Goal: Learn about a topic

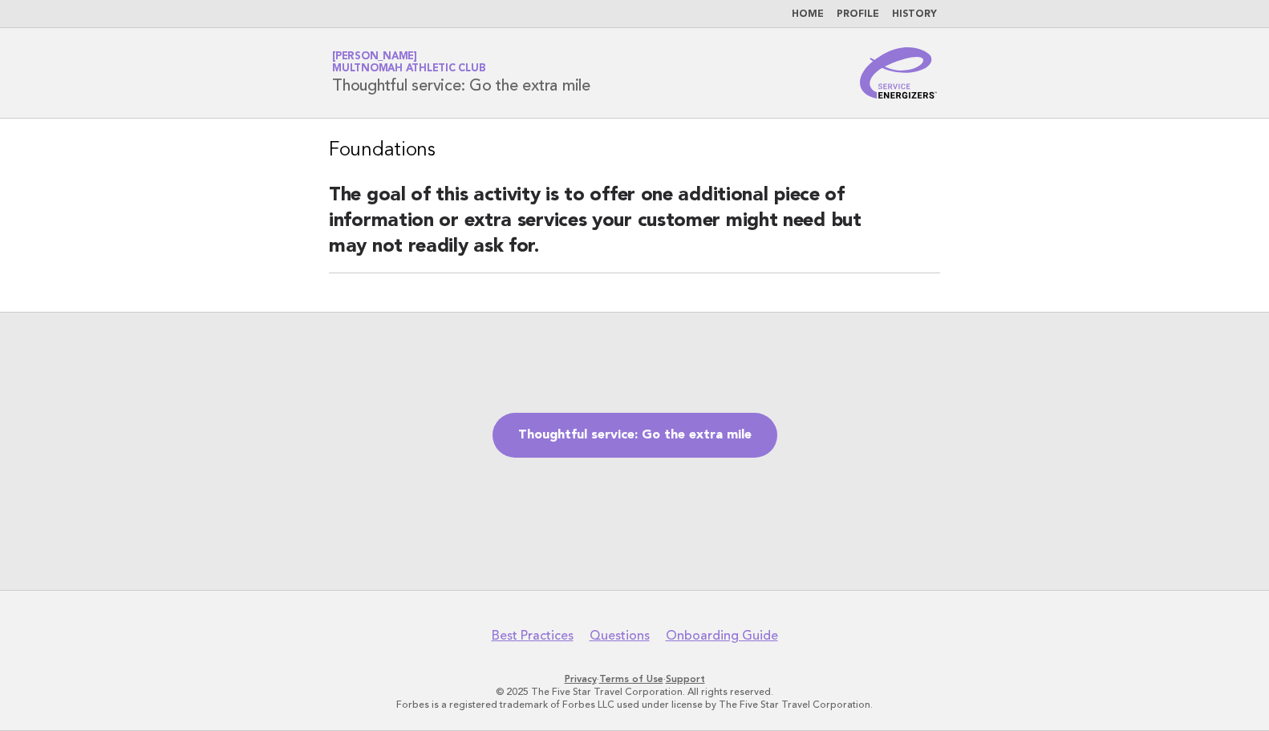
click at [17, 257] on main "Foundations The goal of this activity is to offer one additional piece of infor…" at bounding box center [634, 355] width 1269 height 472
click at [712, 435] on link "Thoughtful service: Go the extra mile" at bounding box center [634, 435] width 285 height 45
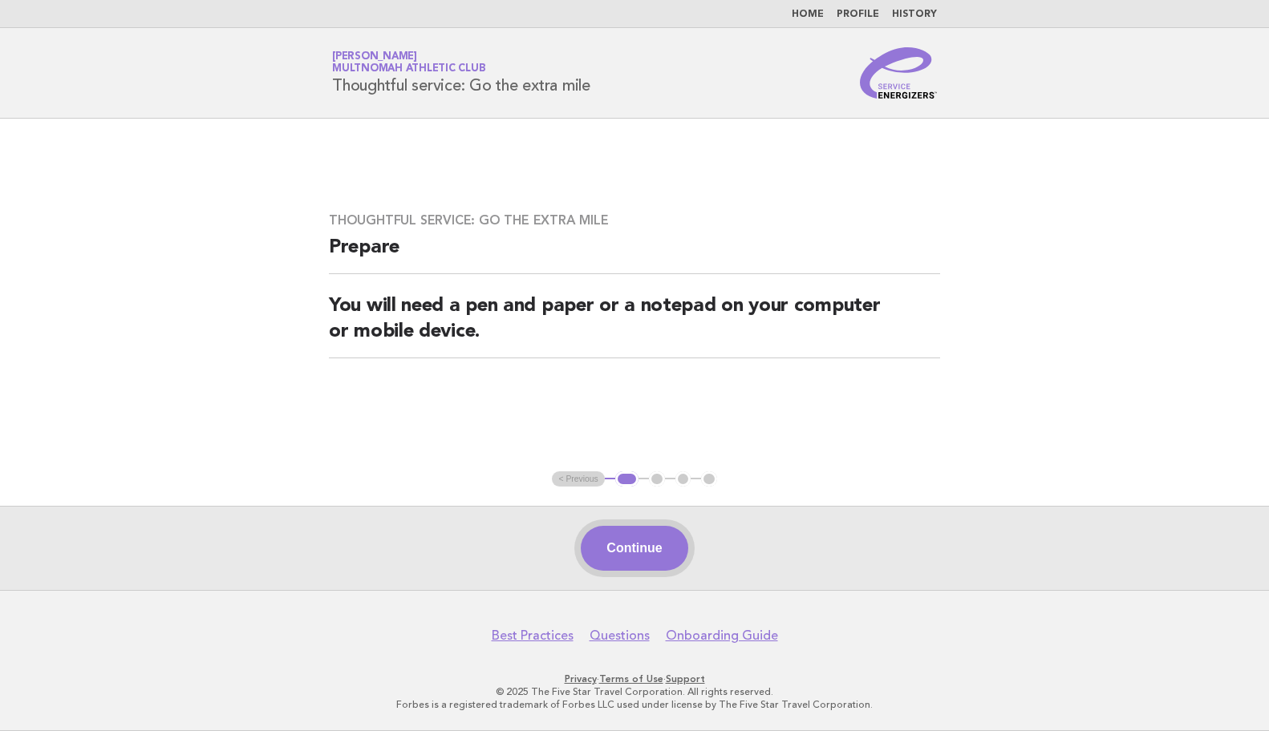
click at [633, 568] on button "Continue" at bounding box center [634, 548] width 107 height 45
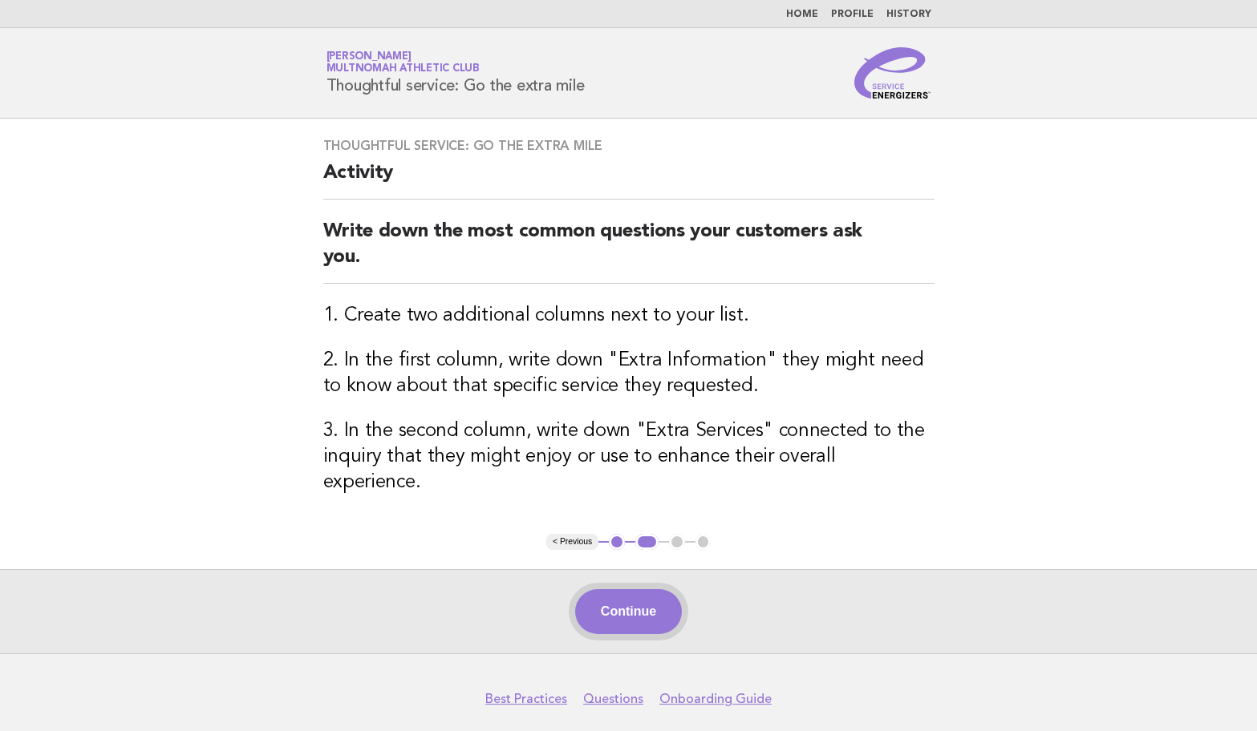
click at [660, 589] on button "Continue" at bounding box center [628, 611] width 107 height 45
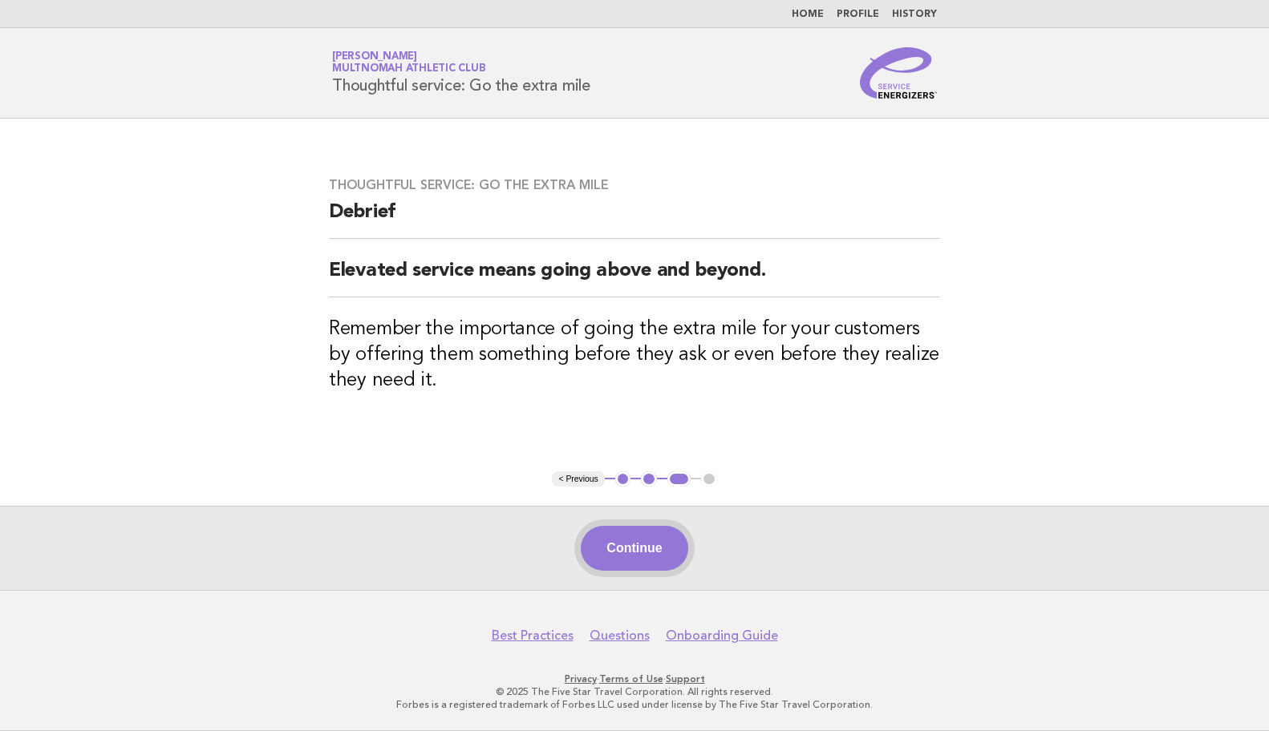
click at [652, 549] on button "Continue" at bounding box center [634, 548] width 107 height 45
